Goal: Task Accomplishment & Management: Use online tool/utility

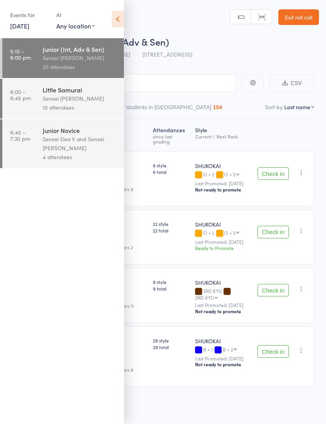
click at [83, 93] on div "Little Samurai" at bounding box center [80, 89] width 75 height 9
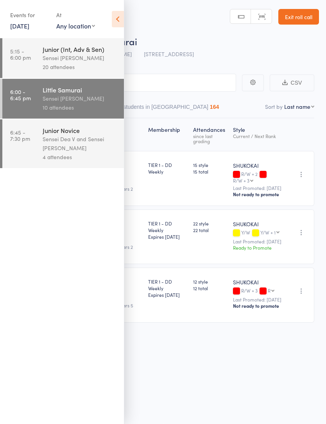
click at [112, 14] on icon at bounding box center [118, 19] width 12 height 16
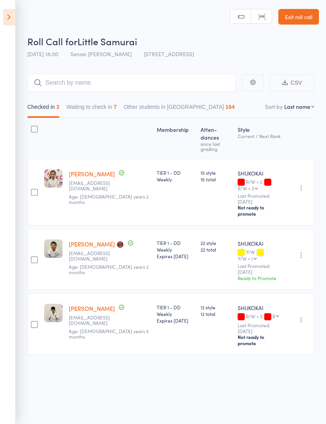
click at [111, 105] on button "Waiting to check in 7" at bounding box center [91, 109] width 50 height 18
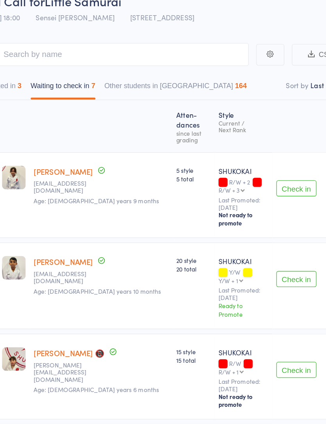
click at [257, 246] on button "Check in" at bounding box center [272, 252] width 31 height 12
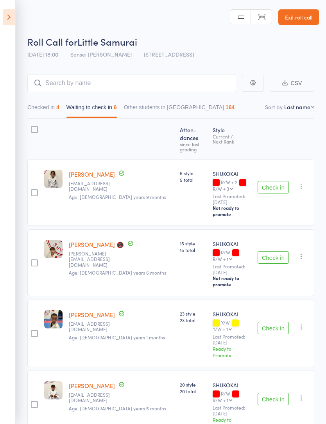
click at [55, 107] on button "Checked in 4" at bounding box center [43, 109] width 32 height 18
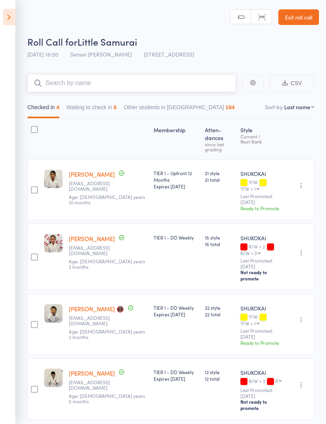
click at [125, 81] on input "search" at bounding box center [131, 83] width 208 height 18
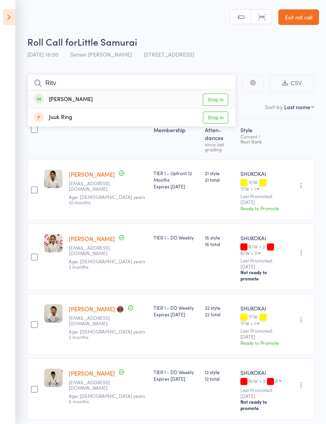
type input "Ritv"
click at [221, 100] on link "Drop in" at bounding box center [215, 100] width 25 height 12
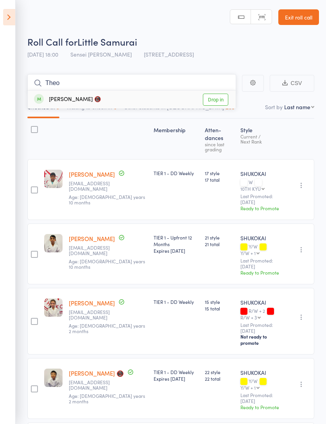
type input "Theo"
click at [220, 100] on link "Drop in" at bounding box center [215, 100] width 25 height 12
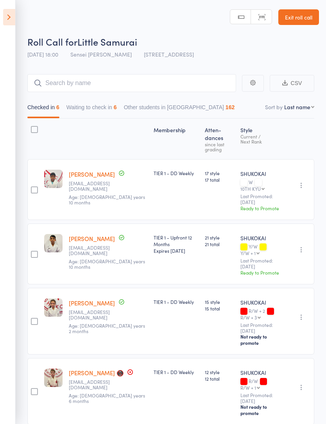
click at [104, 112] on button "Waiting to check in 6" at bounding box center [91, 109] width 50 height 18
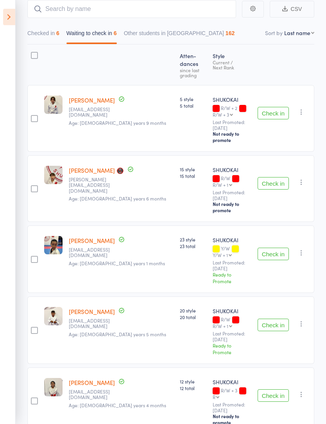
scroll to position [75, 0]
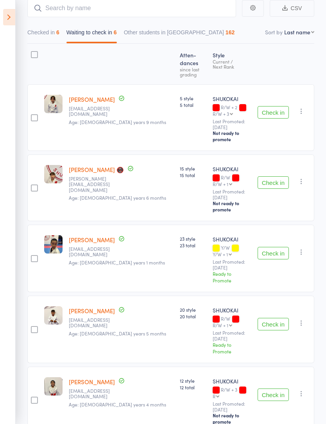
click at [269, 318] on button "Check in" at bounding box center [272, 324] width 31 height 12
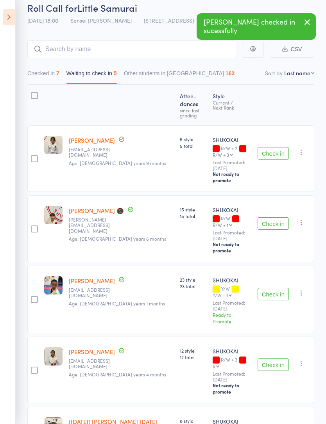
scroll to position [0, 0]
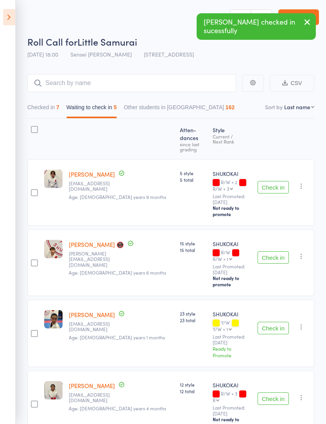
click at [59, 103] on button "Checked in 7" at bounding box center [43, 109] width 32 height 18
